Goal: Task Accomplishment & Management: Manage account settings

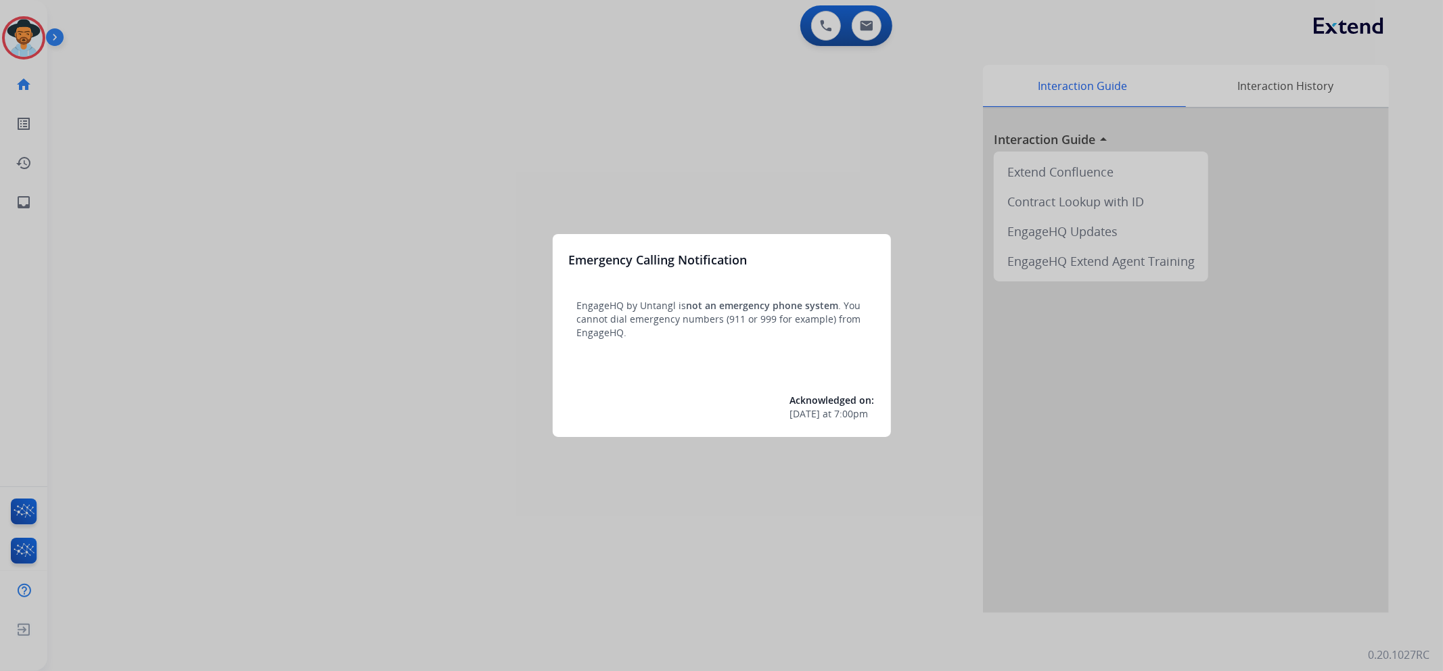
click at [32, 44] on div at bounding box center [721, 335] width 1443 height 671
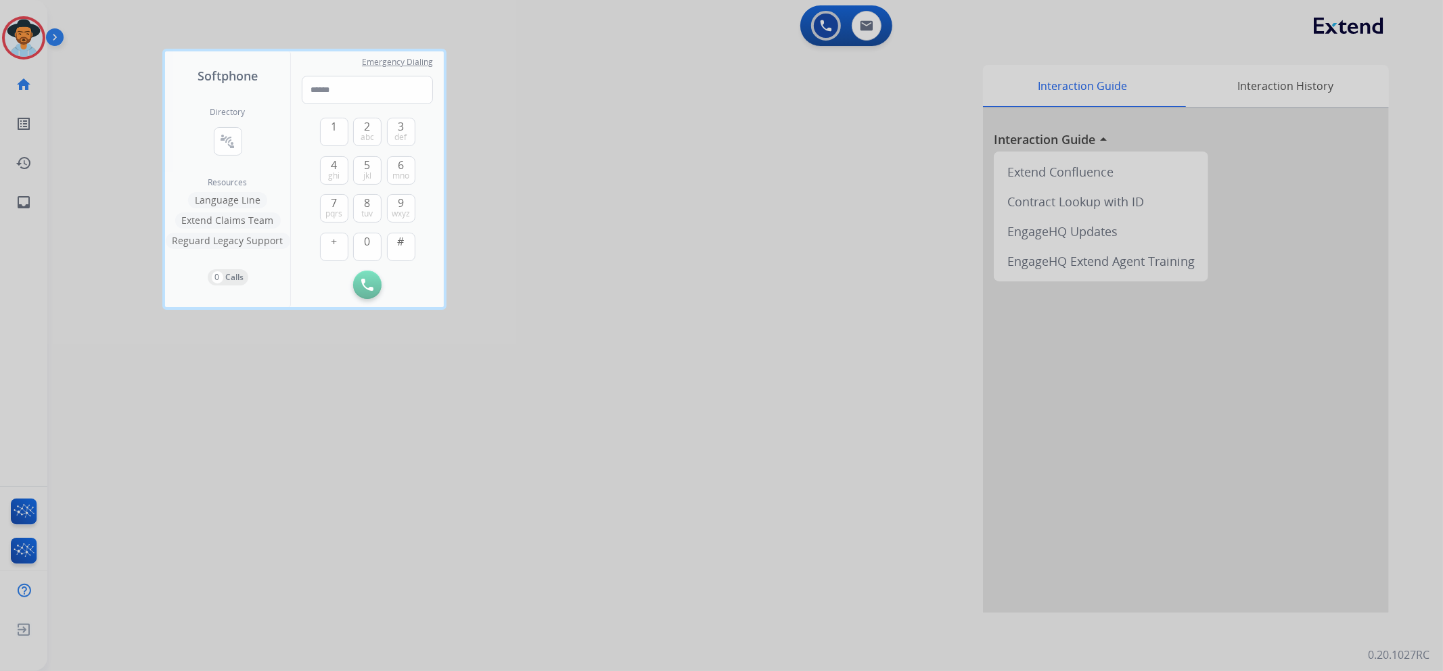
click at [691, 74] on div at bounding box center [721, 335] width 1443 height 671
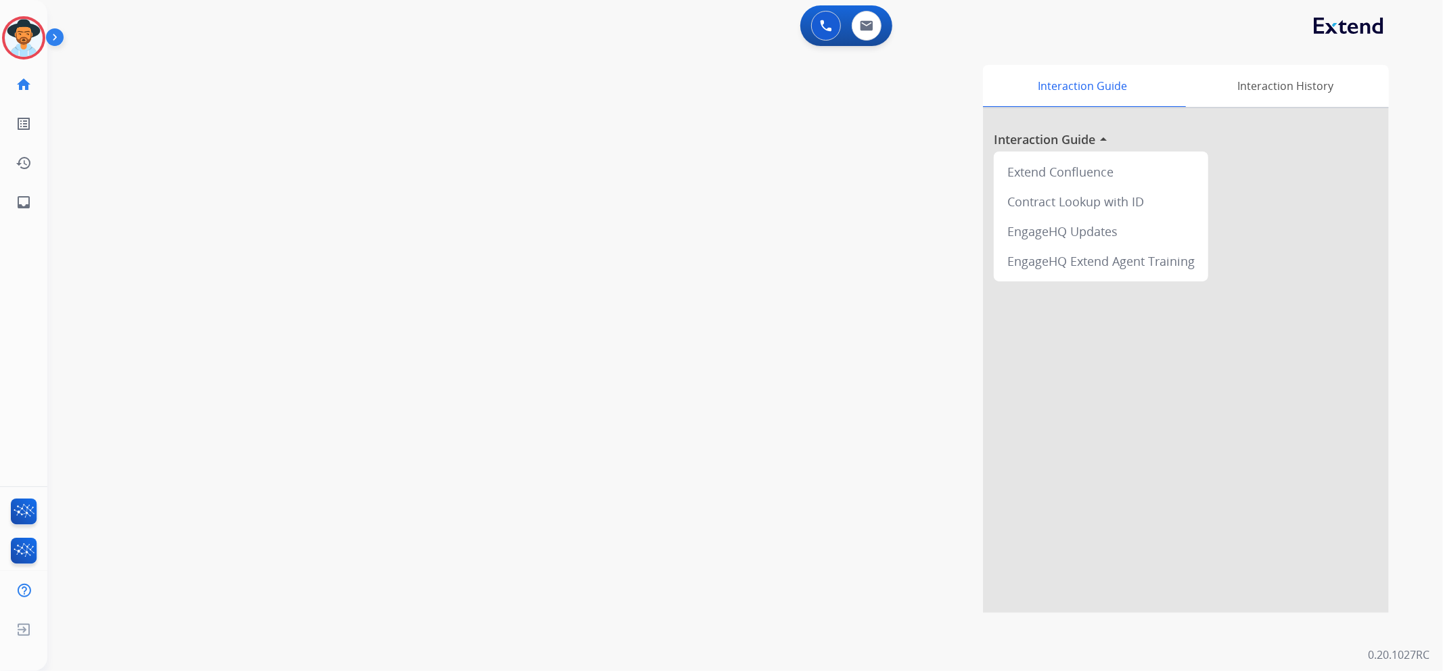
drag, startPoint x: 688, startPoint y: 83, endPoint x: 482, endPoint y: 118, distance: 208.5
click at [687, 84] on div "Interaction Guide Interaction History Interaction Guide arrow_drop_up Extend Co…" at bounding box center [924, 339] width 927 height 548
click at [17, 41] on img at bounding box center [24, 38] width 38 height 38
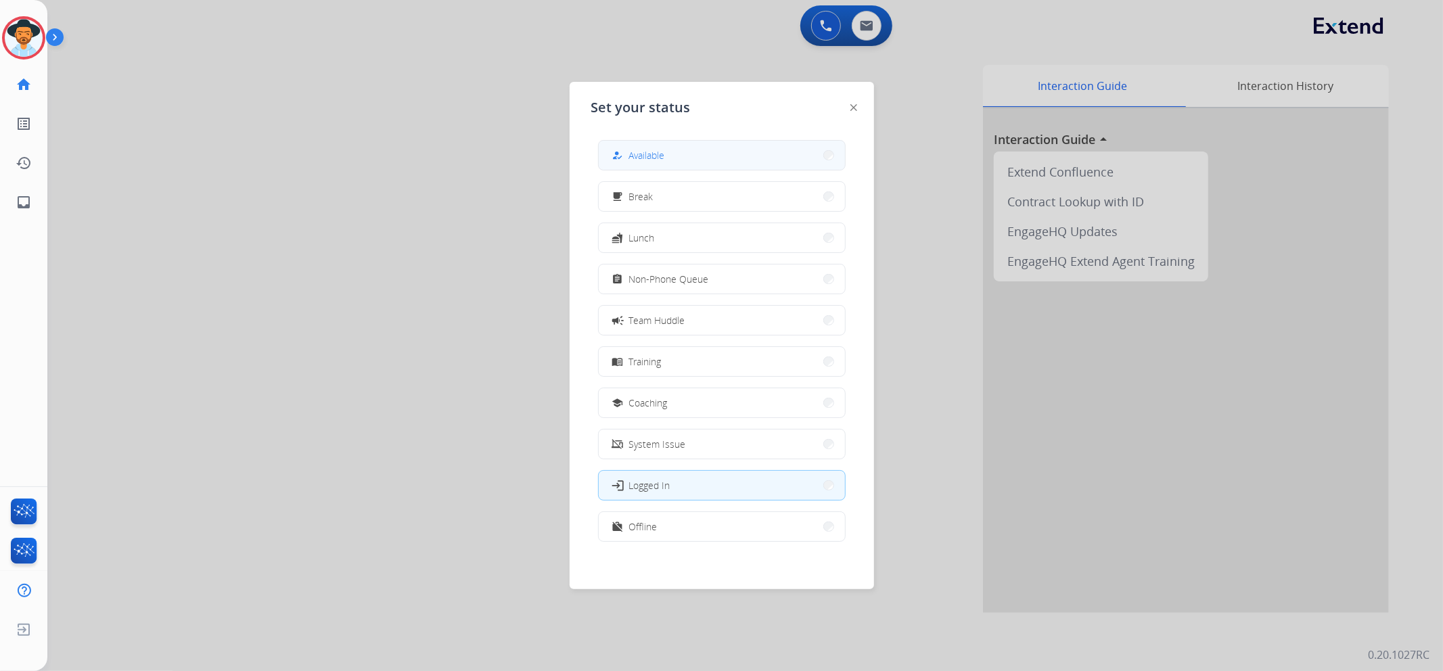
click at [678, 156] on button "how_to_reg Available" at bounding box center [722, 155] width 246 height 29
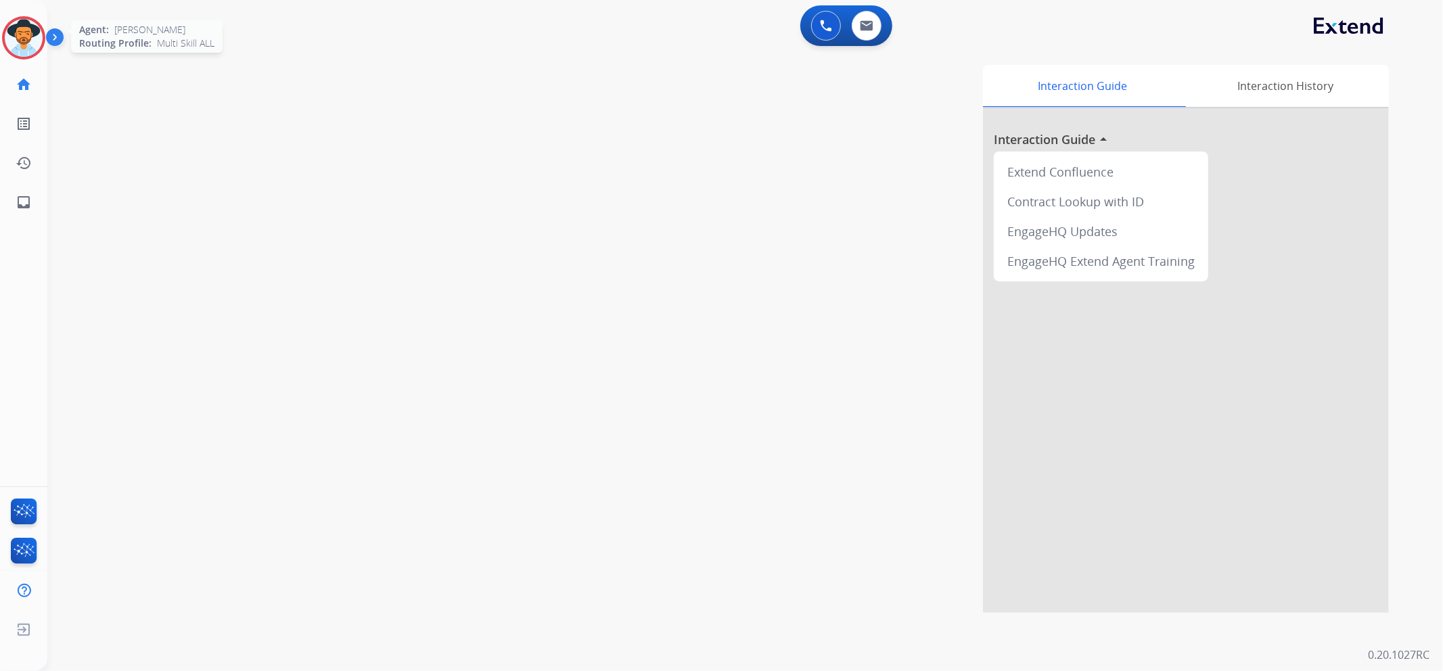
click at [27, 29] on img at bounding box center [24, 38] width 38 height 38
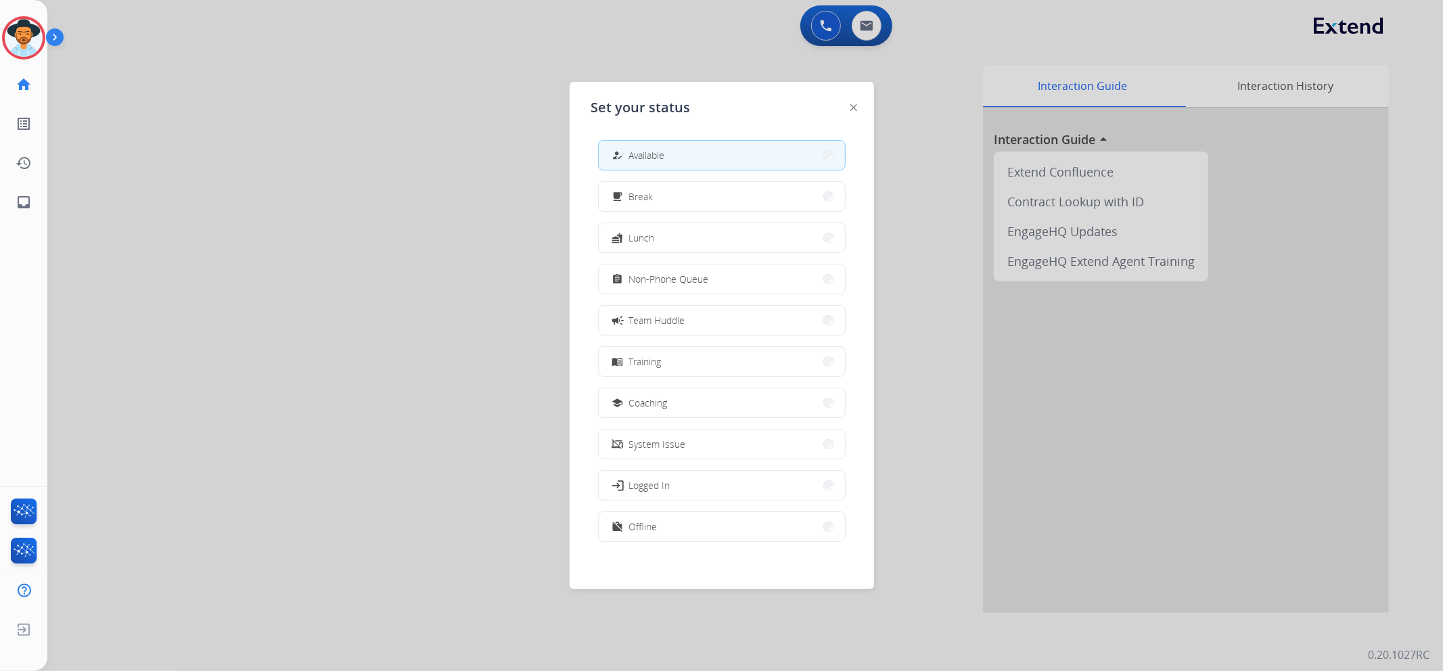
click at [714, 150] on button "how_to_reg Available" at bounding box center [722, 155] width 246 height 29
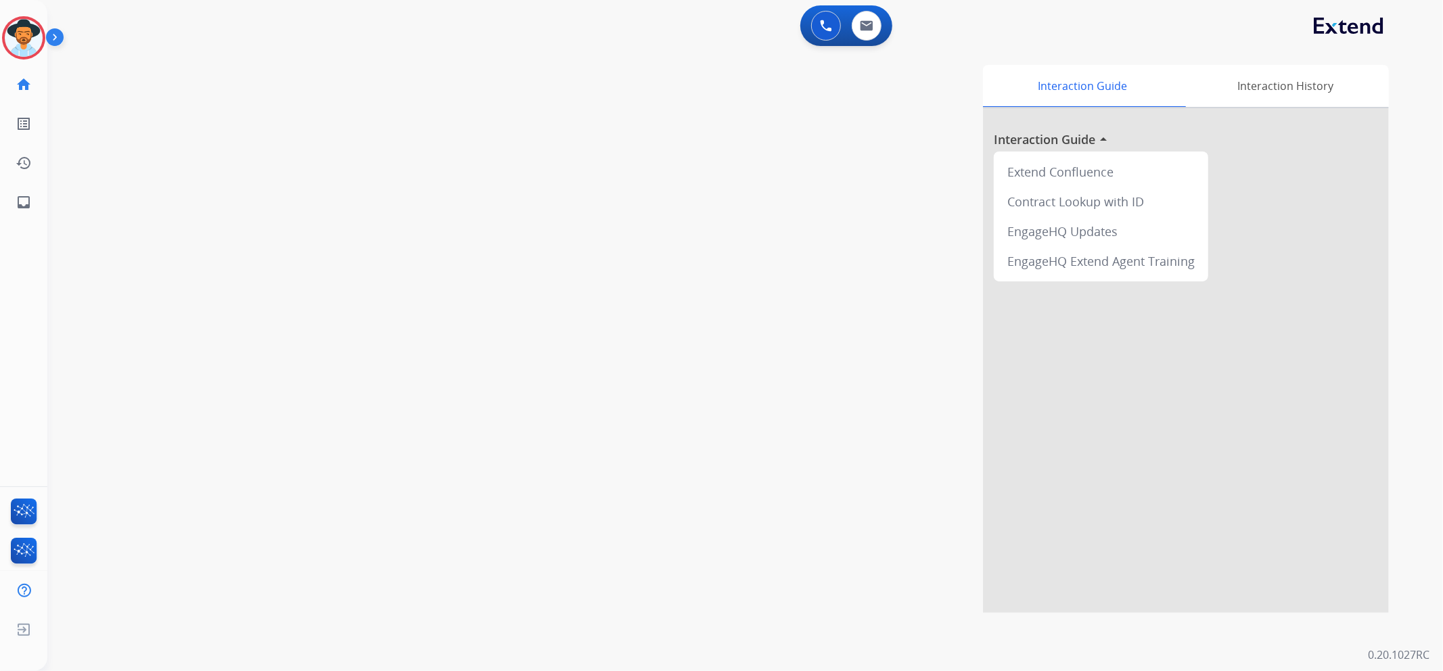
click at [398, 171] on div "swap_horiz Break voice bridge close_fullscreen Connect 3-Way Call merge_type Se…" at bounding box center [728, 331] width 1363 height 564
drag, startPoint x: 18, startPoint y: 27, endPoint x: 218, endPoint y: 25, distance: 200.2
click at [18, 27] on img at bounding box center [24, 38] width 38 height 38
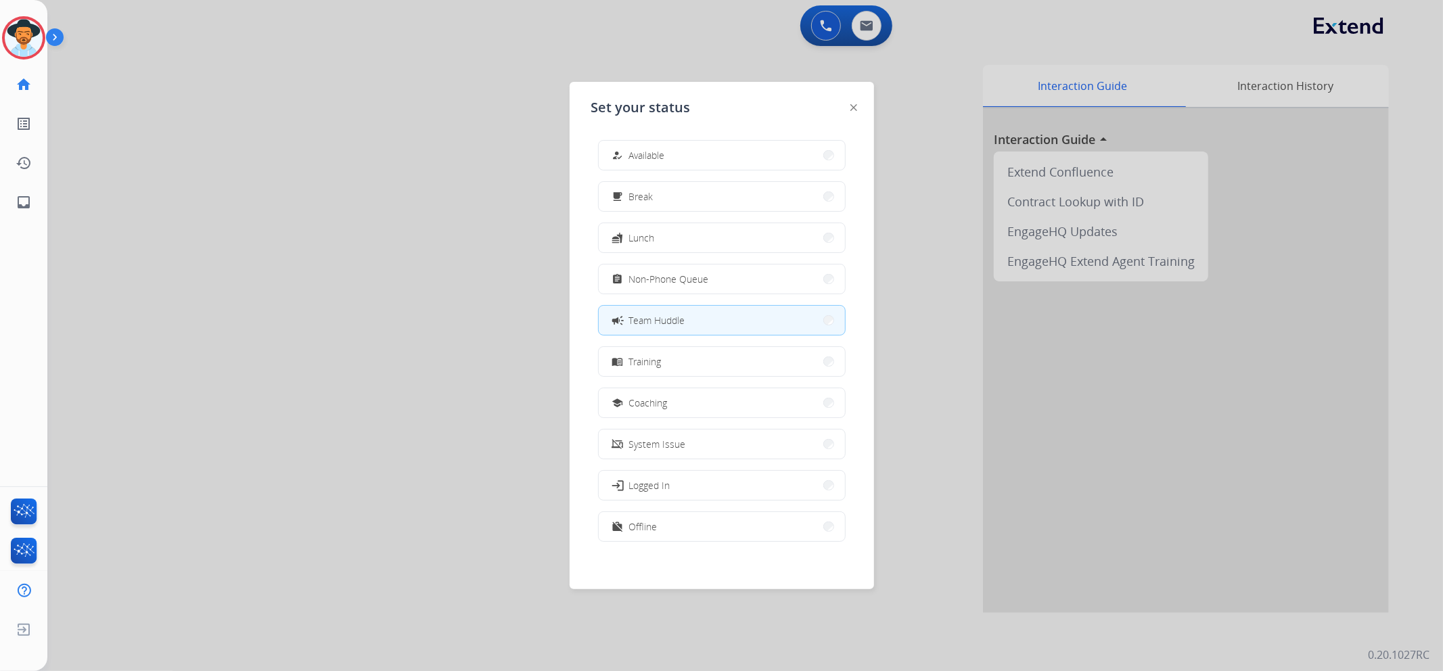
click at [232, 115] on div at bounding box center [721, 335] width 1443 height 671
